Goal: Subscribe to service/newsletter

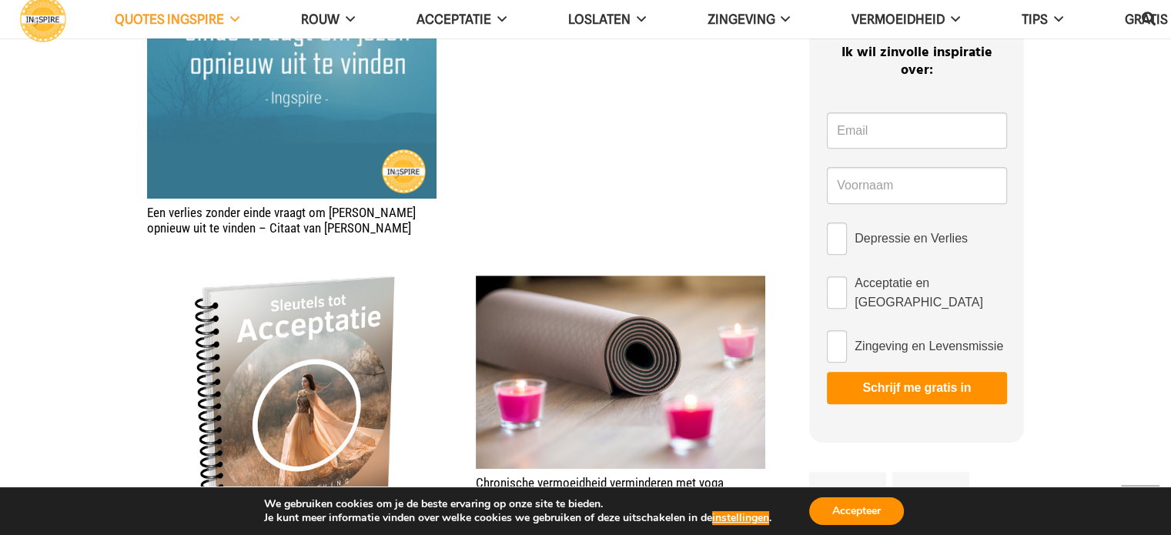
scroll to position [821, 0]
click at [868, 514] on button "Accepteer" at bounding box center [856, 511] width 95 height 28
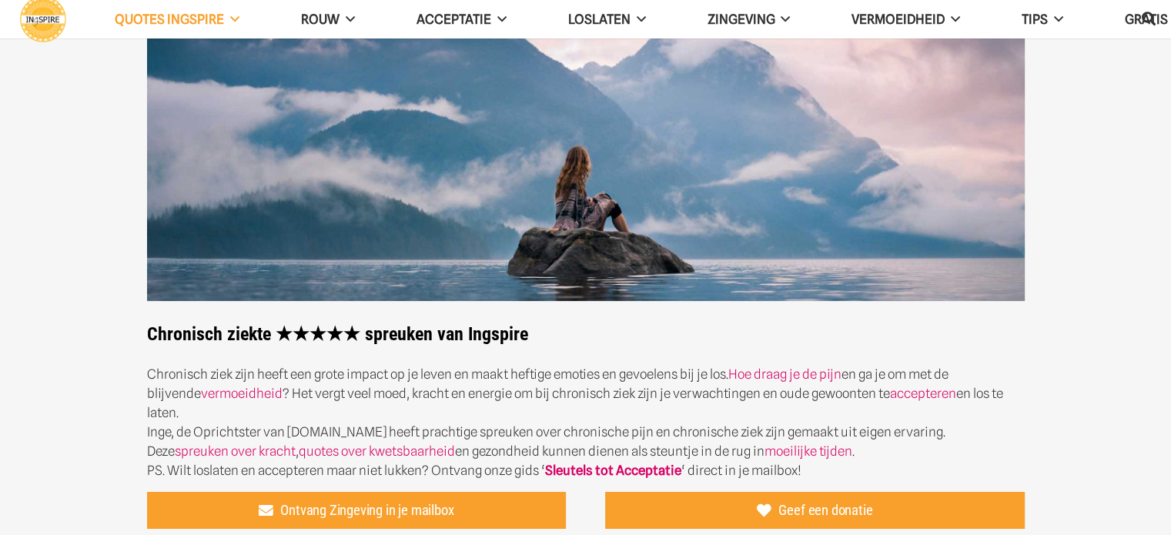
scroll to position [136, 0]
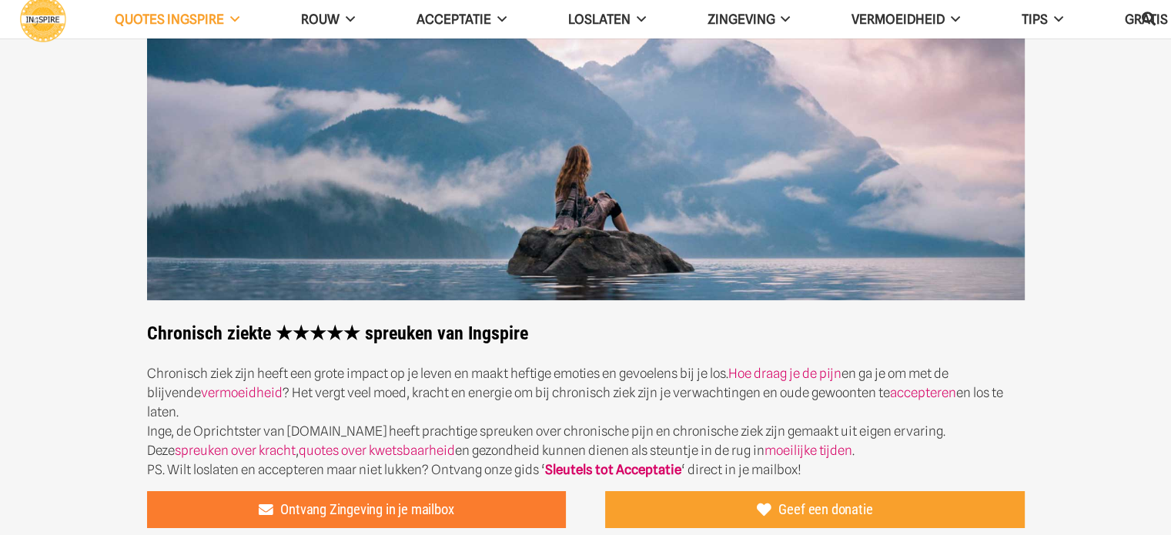
click at [400, 501] on span "Ontvang Zingeving in je mailbox" at bounding box center [366, 509] width 173 height 17
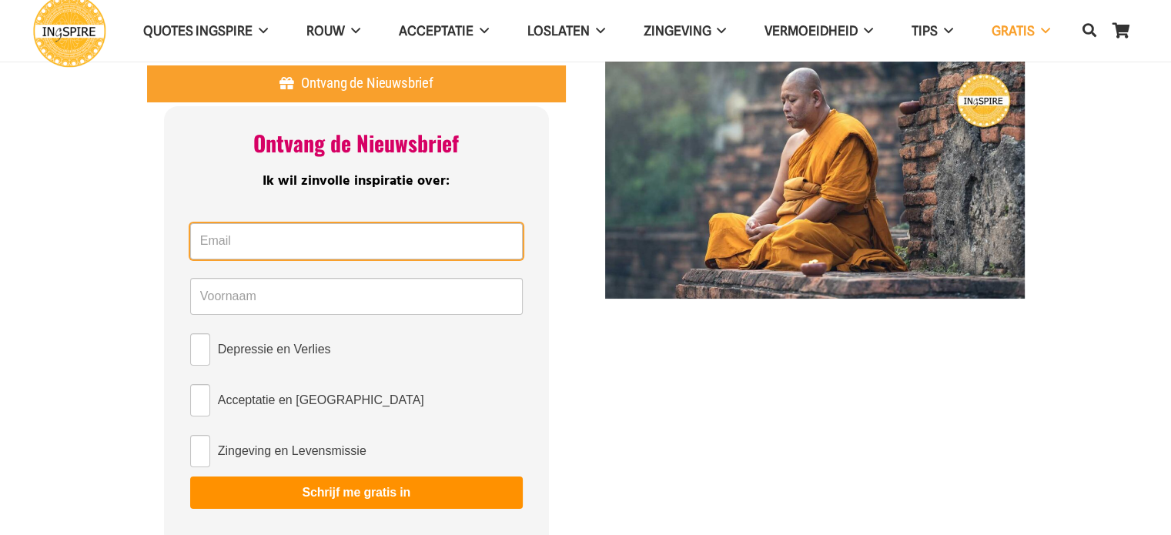
click at [303, 246] on input "Email *" at bounding box center [356, 241] width 333 height 37
